Goal: Task Accomplishment & Management: Use online tool/utility

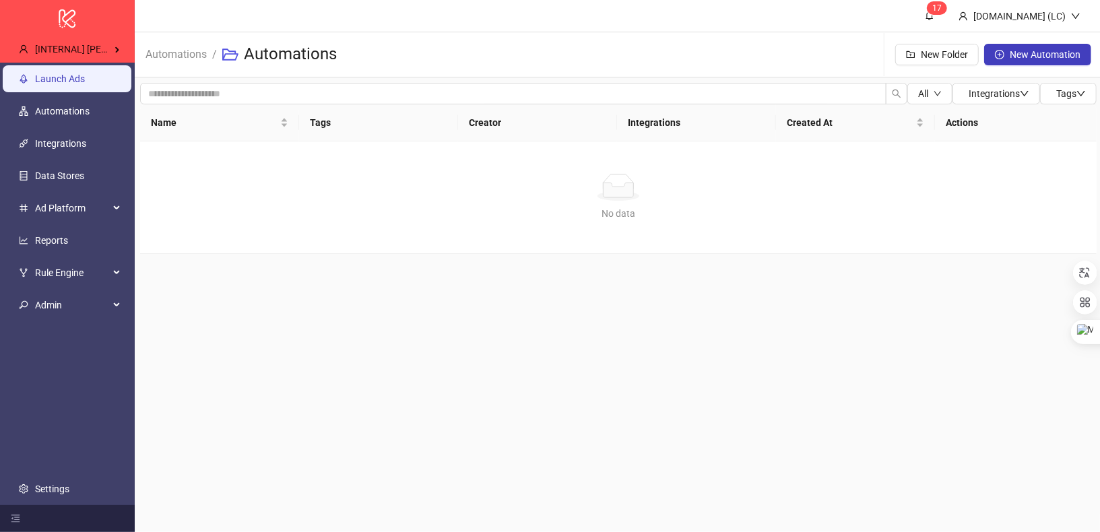
click at [85, 84] on link "Launch Ads" at bounding box center [60, 78] width 50 height 11
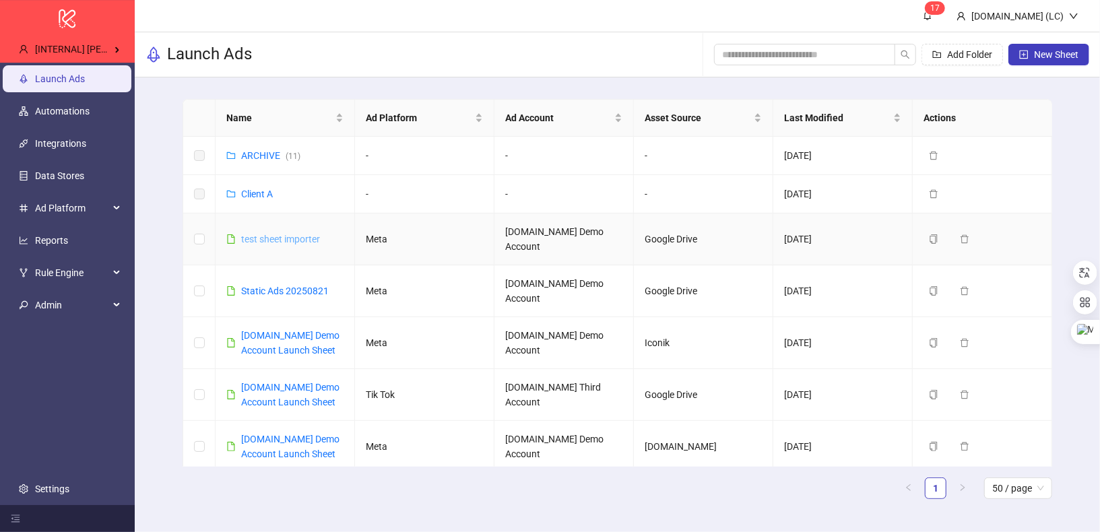
click at [288, 234] on link "test sheet importer" at bounding box center [280, 239] width 79 height 11
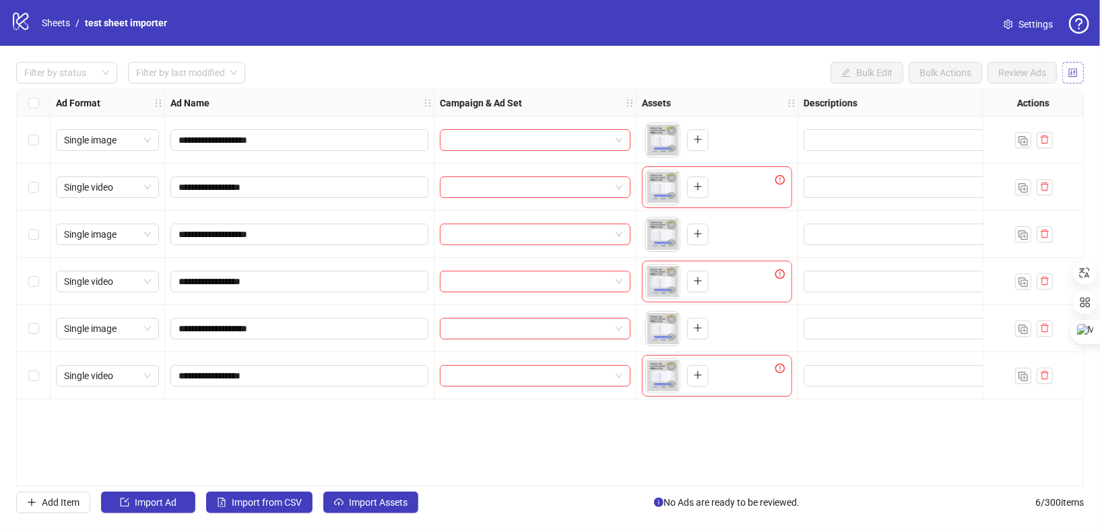
click at [1077, 73] on icon "control" at bounding box center [1073, 72] width 9 height 9
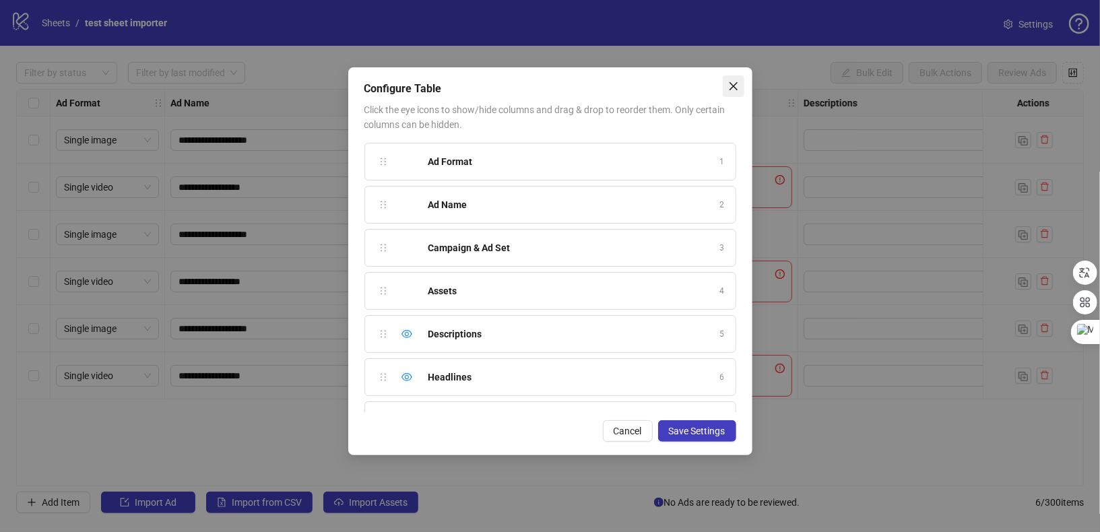
click at [730, 90] on icon "close" at bounding box center [733, 86] width 11 height 11
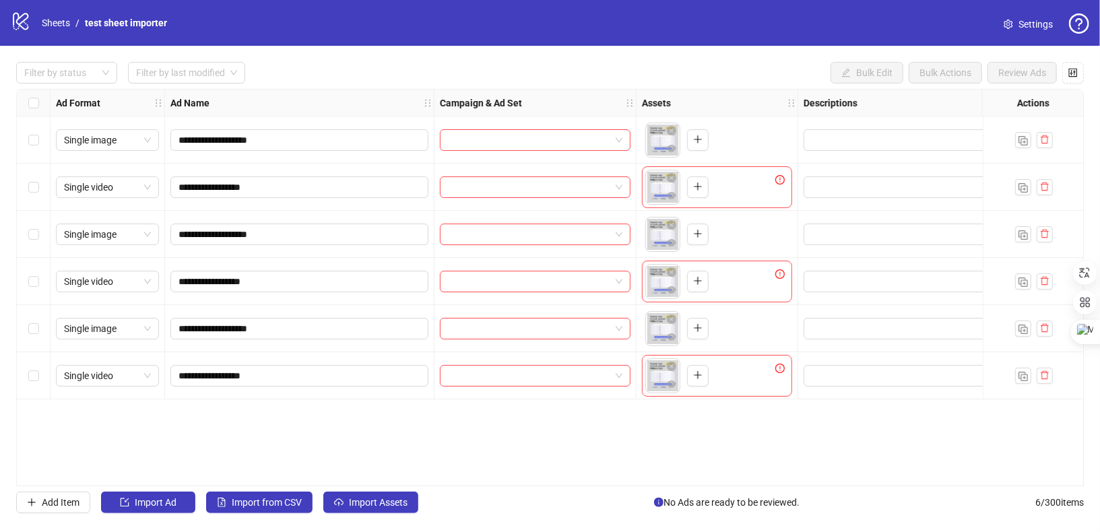
click at [763, 68] on div "Filter by status Filter by last modified Bulk Edit Bulk Actions Review Ads" at bounding box center [550, 73] width 1068 height 22
click at [743, 82] on div "Filter by status Filter by last modified Bulk Edit Bulk Actions Review Ads" at bounding box center [550, 73] width 1068 height 22
click at [733, 79] on div "Filter by status Filter by last modified Bulk Edit Bulk Actions Review Ads" at bounding box center [550, 73] width 1068 height 22
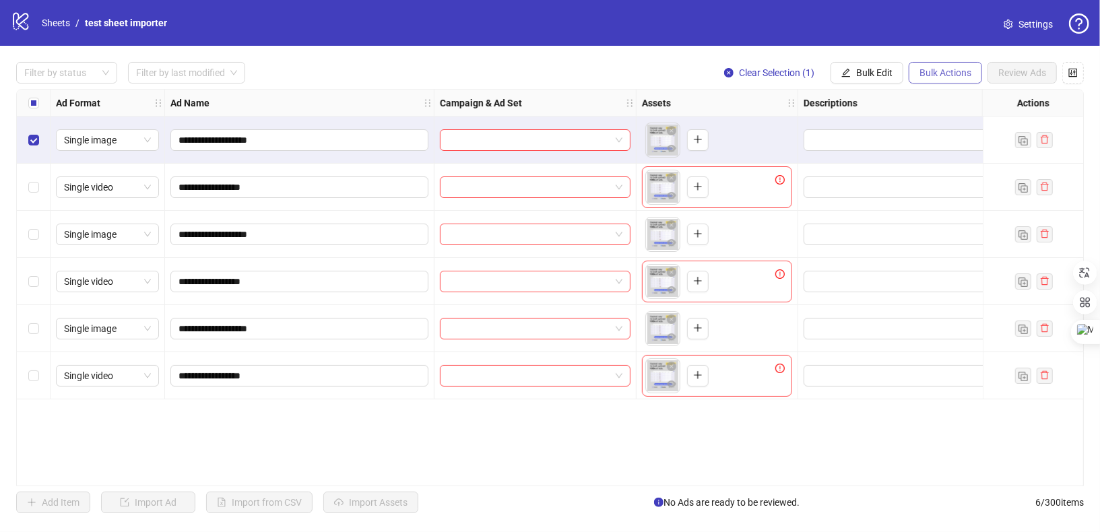
click at [956, 71] on span "Bulk Actions" at bounding box center [946, 72] width 52 height 11
click at [933, 75] on span "Bulk Actions" at bounding box center [946, 72] width 52 height 11
click at [931, 74] on span "Bulk Actions" at bounding box center [946, 72] width 52 height 11
click at [865, 73] on span "Bulk Edit" at bounding box center [874, 72] width 36 height 11
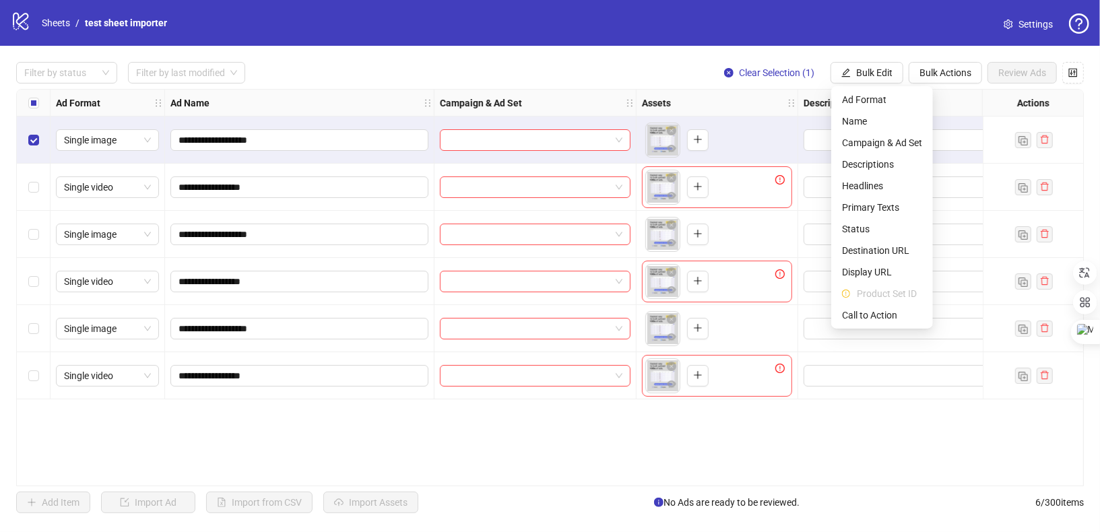
click at [906, 57] on div "**********" at bounding box center [550, 288] width 1100 height 484
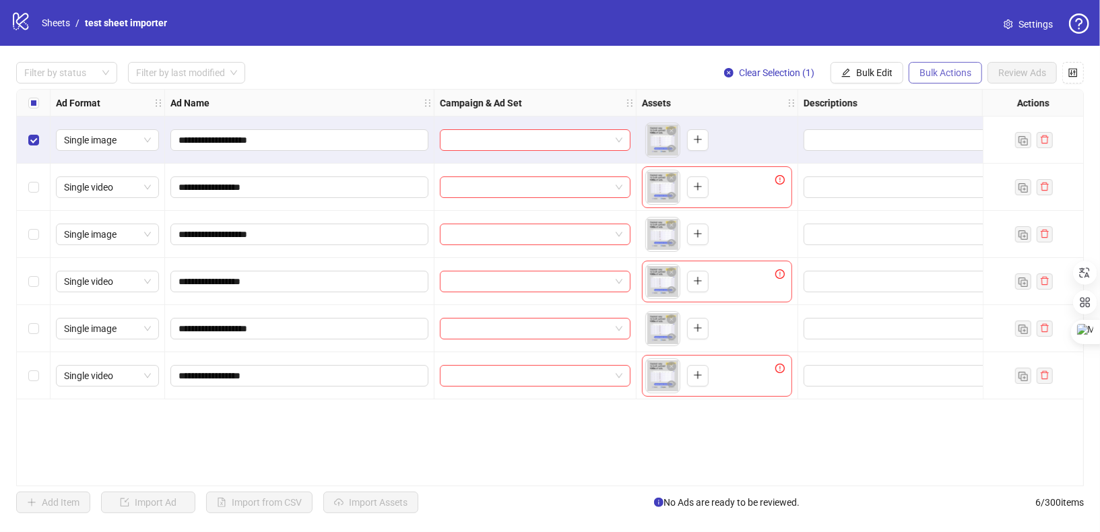
click at [932, 75] on span "Bulk Actions" at bounding box center [946, 72] width 52 height 11
click at [908, 44] on div "logo/logo-mobile Sheets / test sheet importer Settings" at bounding box center [550, 23] width 1100 height 46
